Goal: Task Accomplishment & Management: Manage account settings

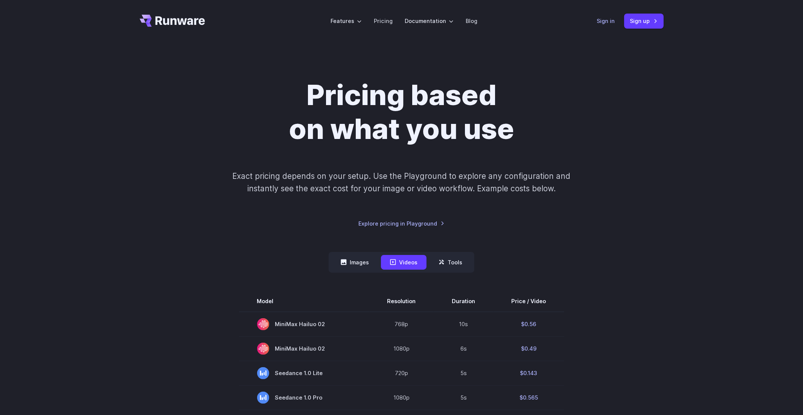
click at [606, 20] on link "Sign in" at bounding box center [606, 21] width 18 height 9
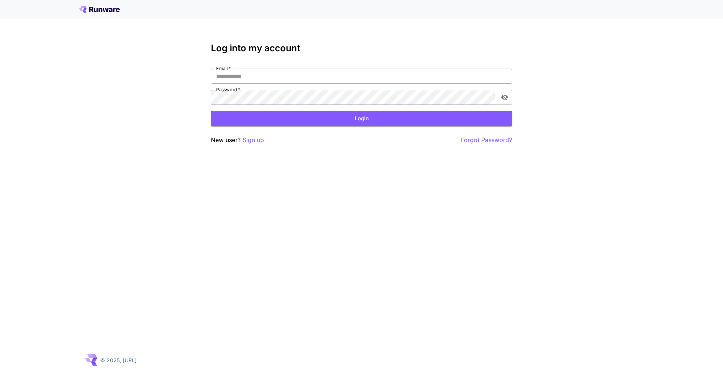
click at [354, 73] on input "Email   *" at bounding box center [361, 76] width 301 height 15
type input "**********"
click at [311, 122] on button "Login" at bounding box center [361, 118] width 301 height 15
